Goal: Task Accomplishment & Management: Manage account settings

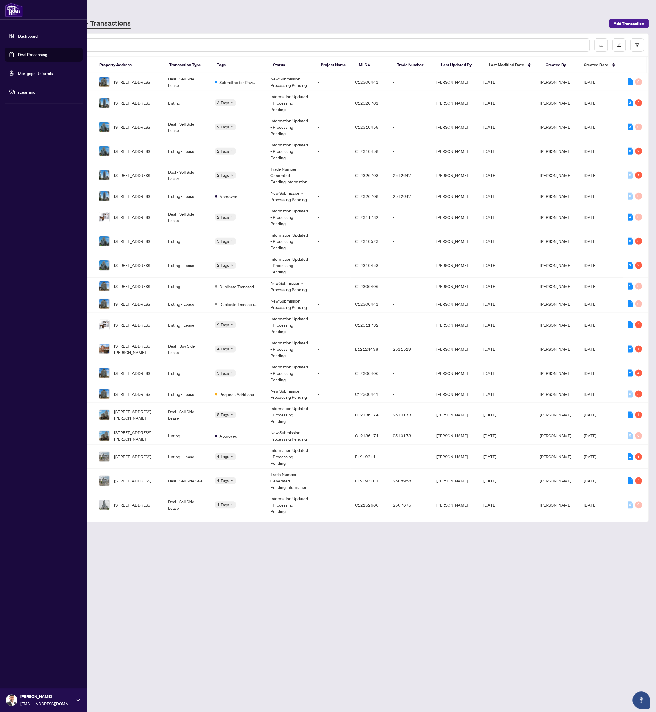
click at [18, 54] on link "Deal Processing" at bounding box center [32, 54] width 29 height 5
click at [18, 55] on link "Deal Processing" at bounding box center [32, 54] width 29 height 5
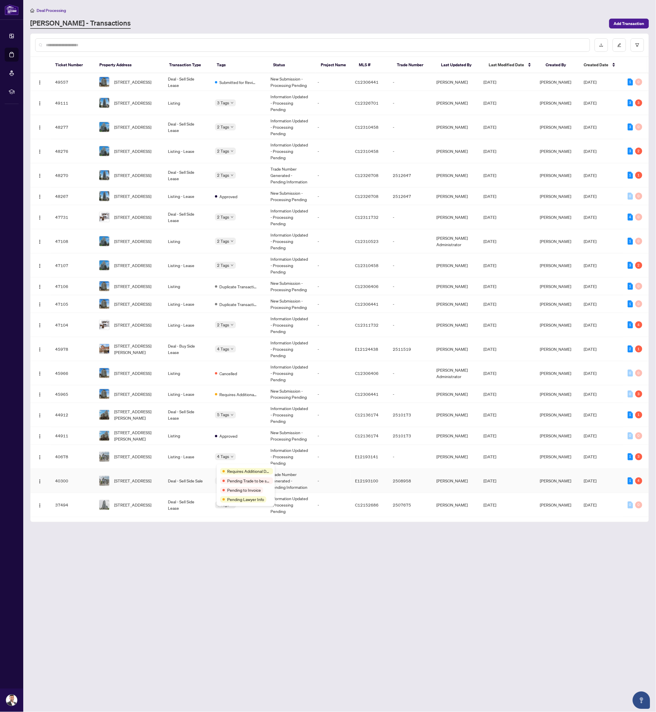
click at [233, 468] on span "Requires Additional Docs" at bounding box center [249, 471] width 44 height 6
click at [127, 478] on span "[STREET_ADDRESS]" at bounding box center [132, 481] width 37 height 6
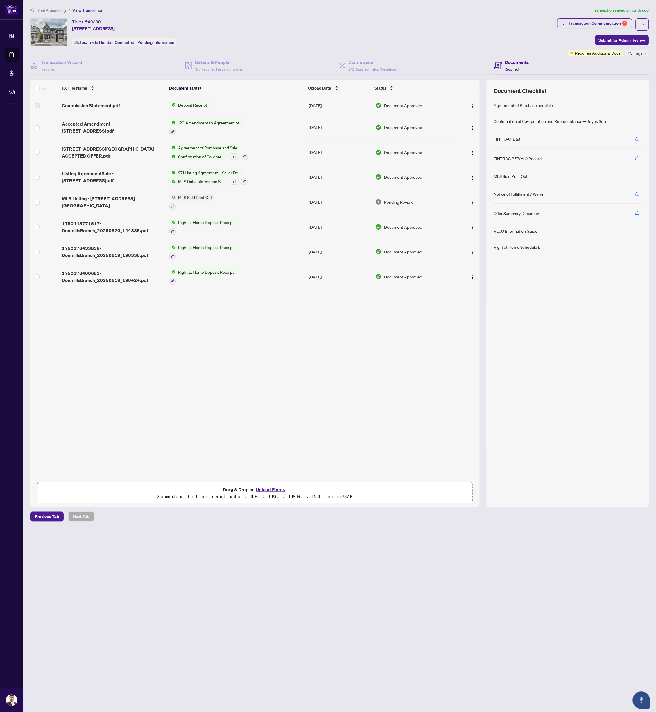
click at [583, 30] on div "Transaction Communication 4 Submit for Admin Review Requires Additional Docs +3…" at bounding box center [604, 37] width 92 height 38
click at [581, 25] on div "Transaction Communication 4" at bounding box center [598, 23] width 59 height 9
